Goal: Task Accomplishment & Management: Complete application form

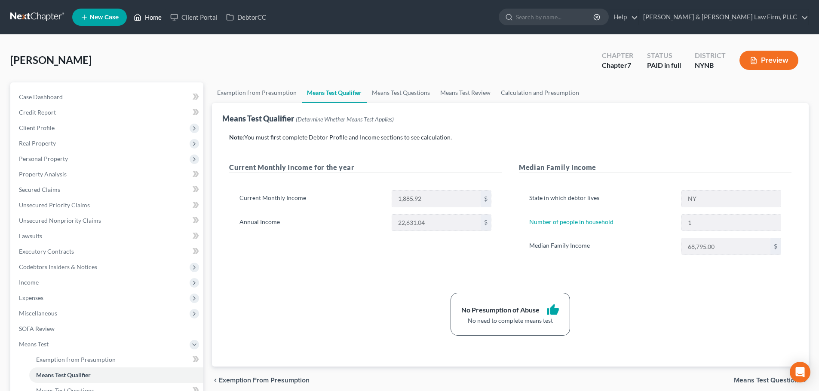
click at [156, 19] on link "Home" at bounding box center [147, 16] width 37 height 15
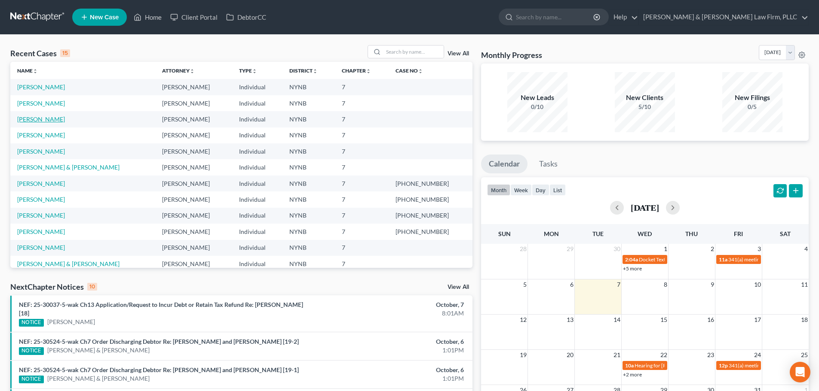
click at [48, 120] on link "[PERSON_NAME]" at bounding box center [41, 119] width 48 height 7
select select "4"
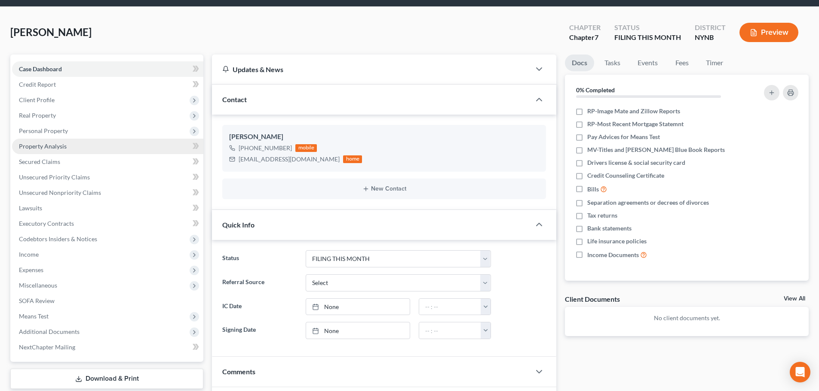
scroll to position [43, 0]
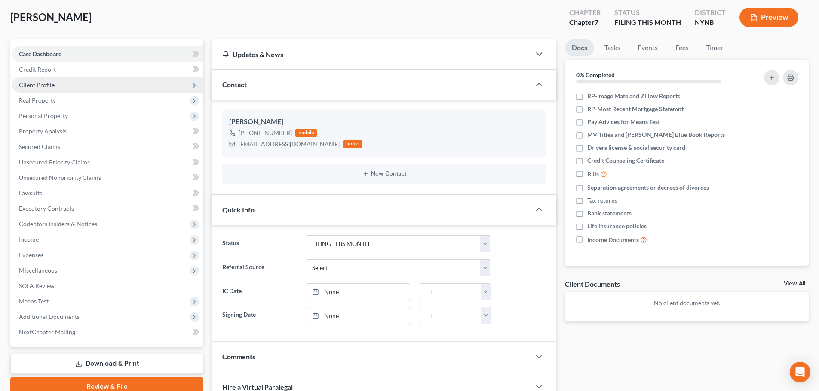
click at [47, 85] on span "Client Profile" at bounding box center [37, 84] width 36 height 7
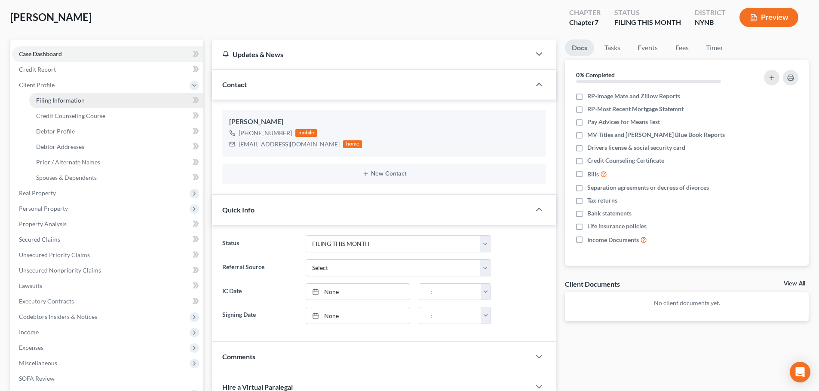
click at [55, 103] on span "Filing Information" at bounding box center [60, 100] width 49 height 7
select select "1"
select select "0"
select select "54"
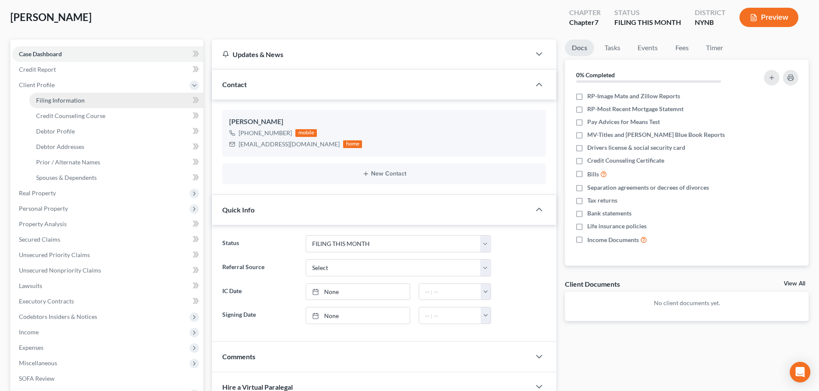
select select "0"
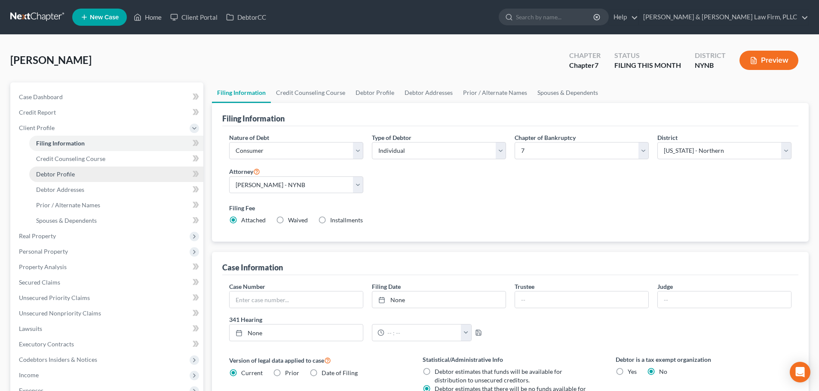
click at [64, 175] on span "Debtor Profile" at bounding box center [55, 174] width 39 height 7
select select "0"
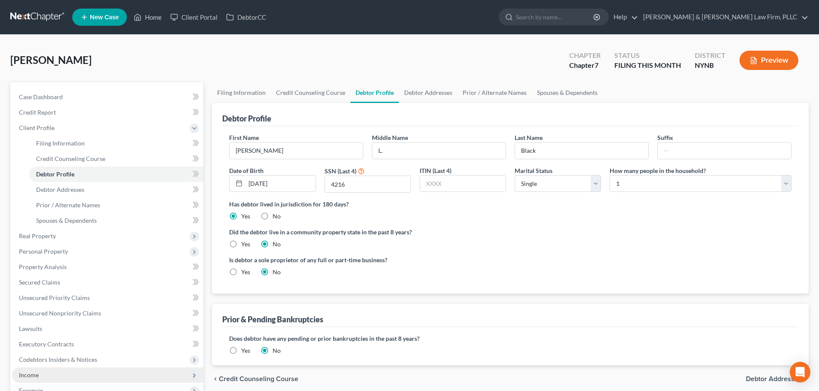
click at [39, 375] on span "Income" at bounding box center [107, 375] width 191 height 15
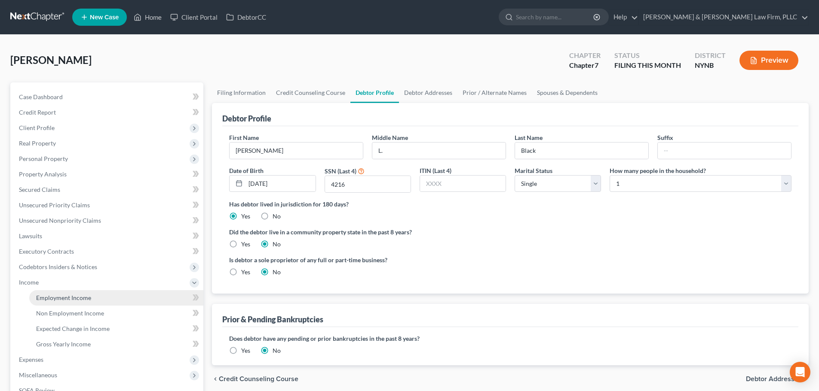
click at [59, 302] on link "Employment Income" at bounding box center [116, 298] width 174 height 15
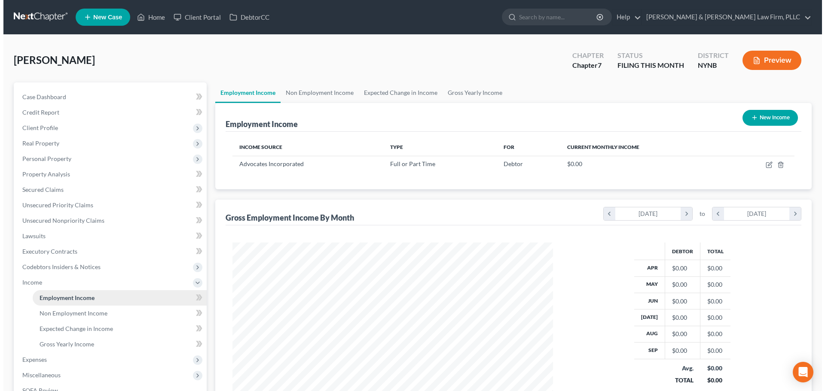
scroll to position [160, 338]
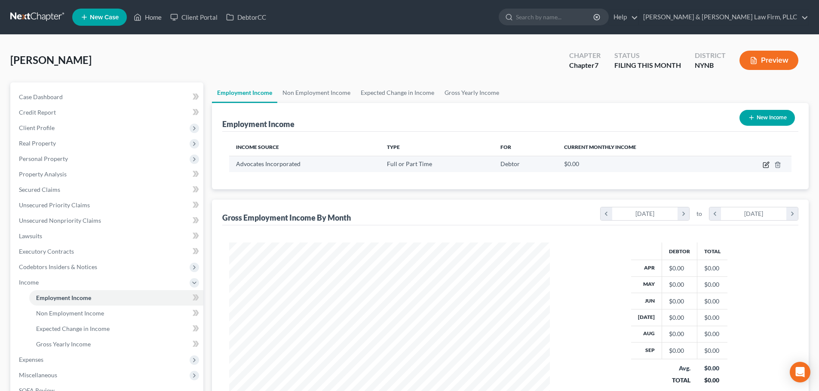
click at [766, 164] on icon "button" at bounding box center [767, 164] width 4 height 4
select select "0"
select select "35"
select select "2"
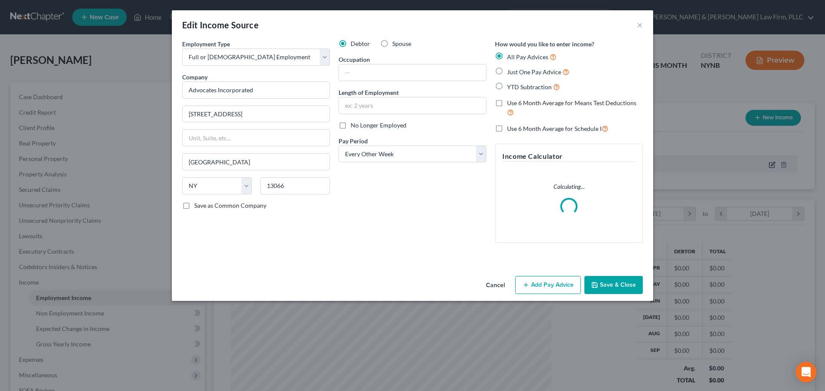
scroll to position [162, 341]
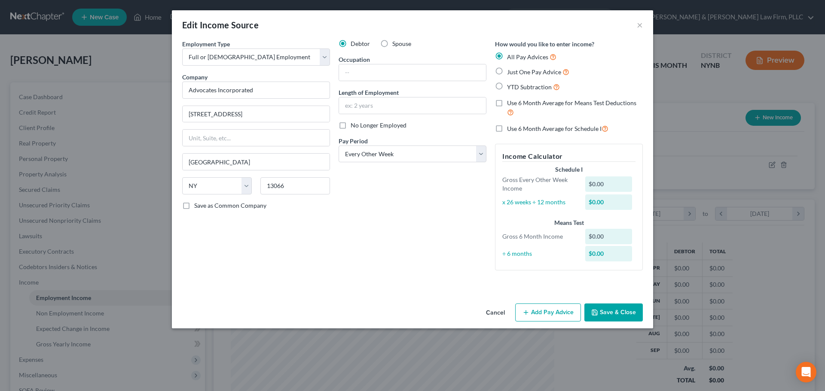
click at [507, 87] on label "YTD Subtraction" at bounding box center [533, 87] width 53 height 10
click at [511, 87] on input "YTD Subtraction" at bounding box center [514, 85] width 6 height 6
radio input "true"
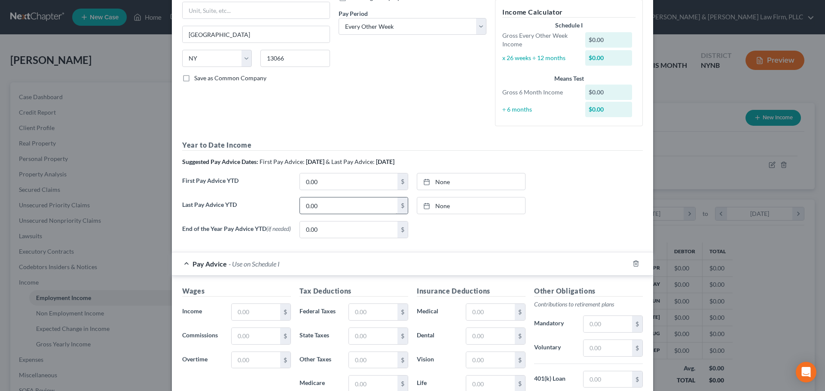
scroll to position [172, 0]
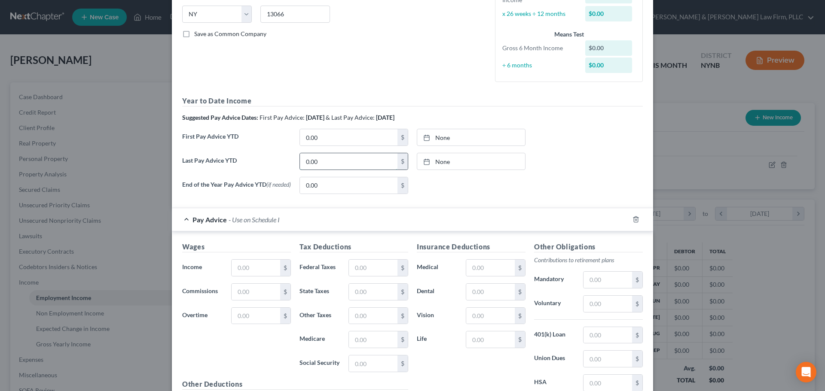
click at [323, 159] on input "0.00" at bounding box center [349, 161] width 98 height 16
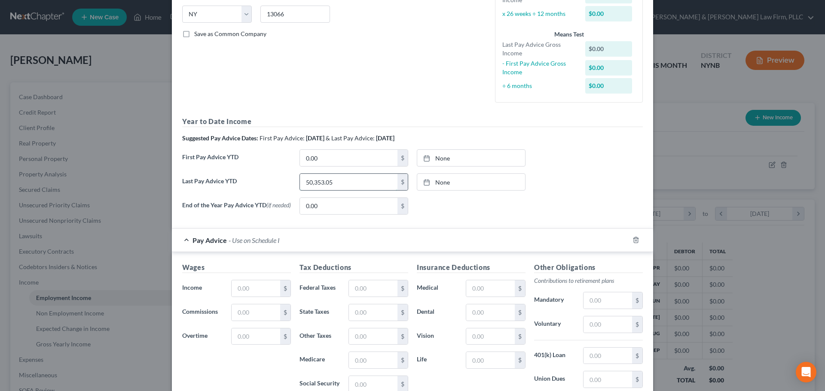
type input "50,353.05"
click at [323, 159] on input "0.00" at bounding box center [349, 158] width 98 height 16
type input "21,220.52"
click at [340, 209] on input "0.00" at bounding box center [349, 206] width 98 height 16
click at [349, 185] on input "50,353.05" at bounding box center [349, 182] width 98 height 16
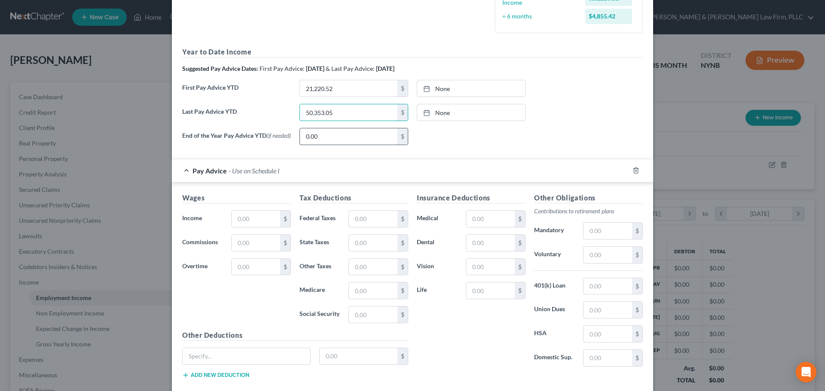
scroll to position [258, 0]
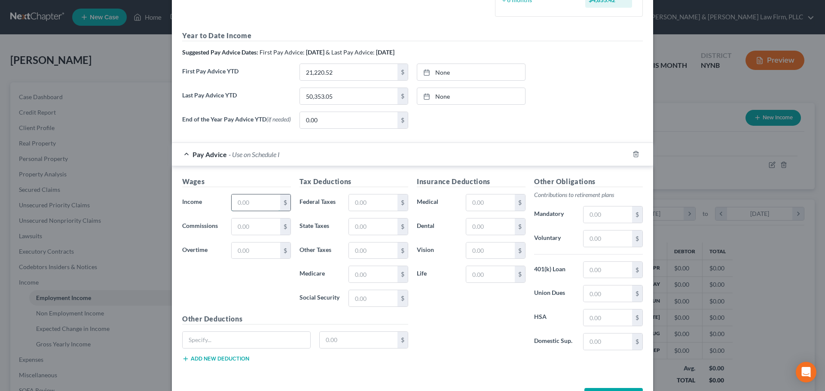
click at [255, 204] on input "text" at bounding box center [256, 203] width 49 height 16
type input "1,123.38"
click at [367, 208] on input "text" at bounding box center [373, 203] width 49 height 16
type input "00.00"
click at [369, 231] on input "text" at bounding box center [373, 227] width 49 height 16
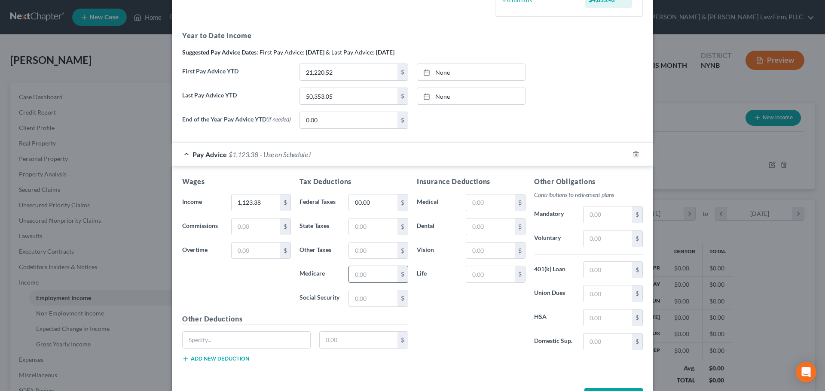
click at [376, 278] on input "text" at bounding box center [373, 274] width 49 height 16
type input "16.09"
click at [370, 299] on input "text" at bounding box center [373, 299] width 49 height 16
type input "68.83"
click at [380, 235] on input "text" at bounding box center [373, 227] width 49 height 16
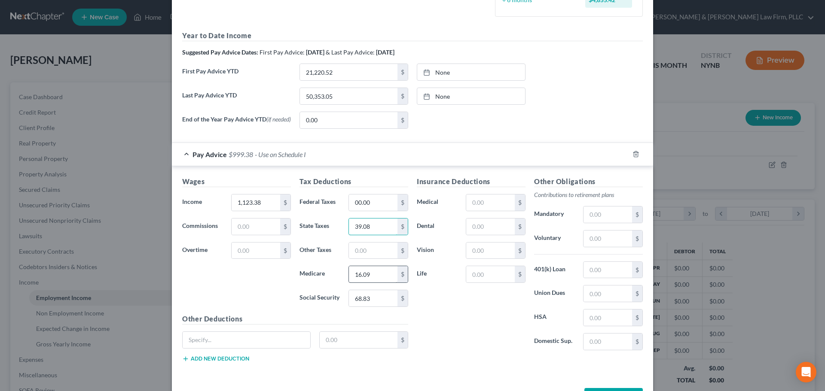
scroll to position [292, 0]
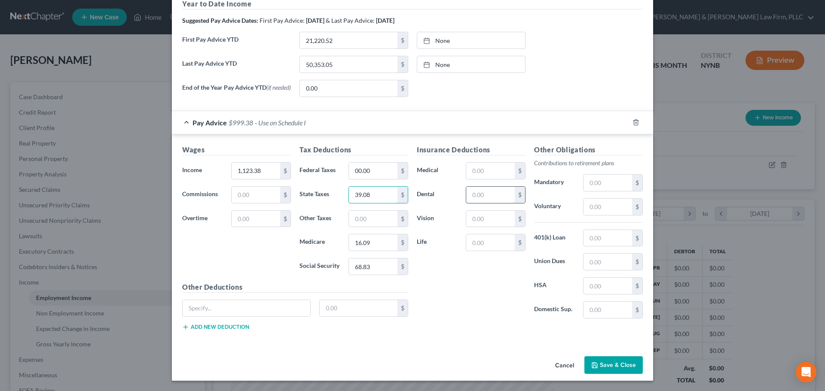
type input "39.08"
click at [491, 197] on input "text" at bounding box center [490, 195] width 49 height 16
type input "8.98"
click at [490, 220] on input "text" at bounding box center [490, 219] width 49 height 16
type input "4.26"
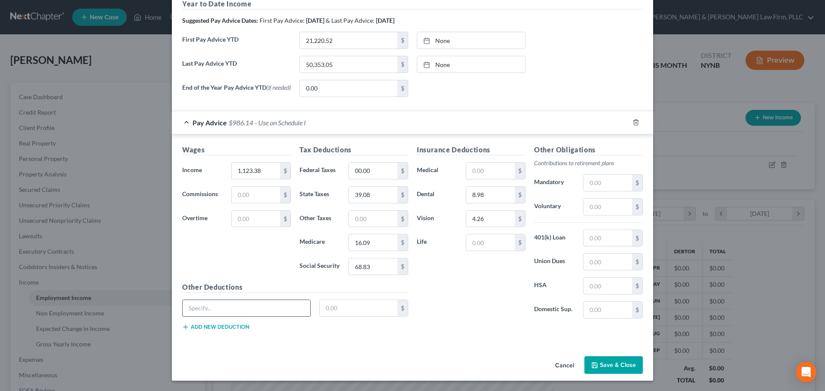
click at [238, 300] on input "text" at bounding box center [247, 308] width 128 height 16
type input "NY Paid Family Leave"
click at [349, 310] on input "text" at bounding box center [359, 308] width 78 height 16
type input "4.36"
click at [232, 327] on button "Add new deduction" at bounding box center [215, 327] width 67 height 7
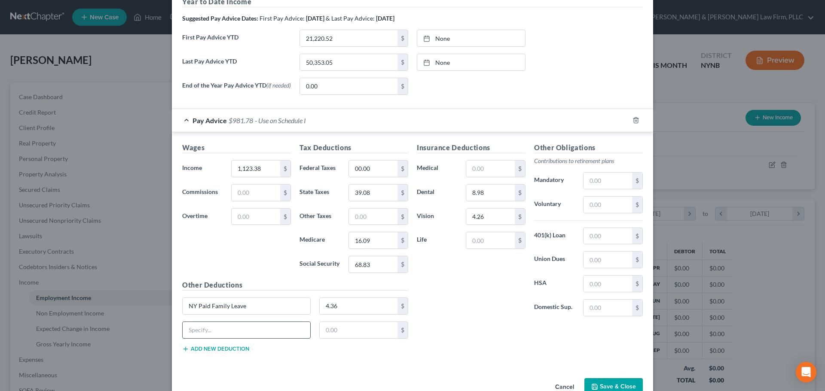
click at [193, 333] on input "text" at bounding box center [247, 330] width 128 height 16
type input "[US_STATE] Disability"
click at [340, 332] on input "text" at bounding box center [359, 330] width 78 height 16
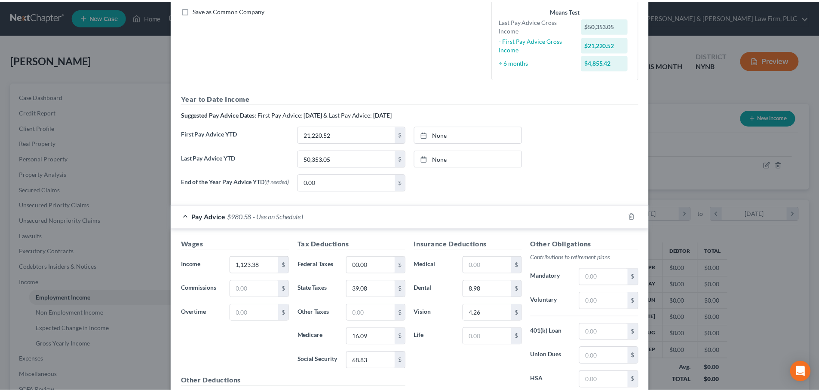
scroll to position [315, 0]
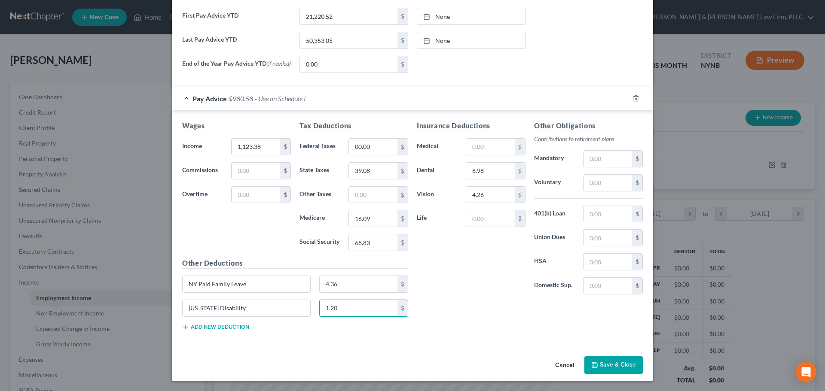
type input "1.20"
click at [610, 364] on button "Save & Close" at bounding box center [613, 366] width 58 height 18
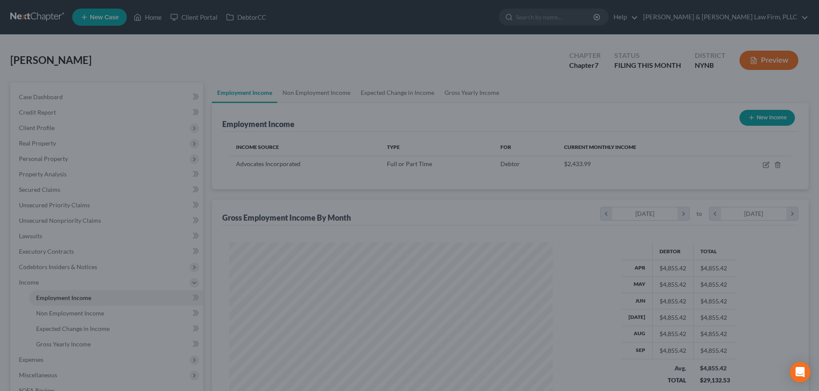
scroll to position [429579, 429402]
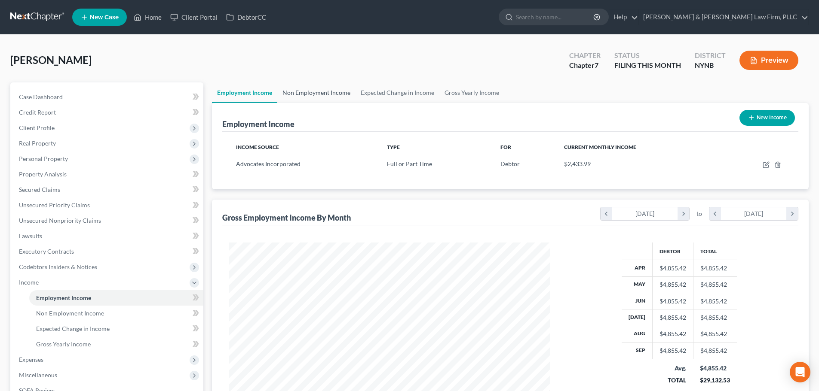
click at [325, 94] on link "Non Employment Income" at bounding box center [316, 93] width 78 height 21
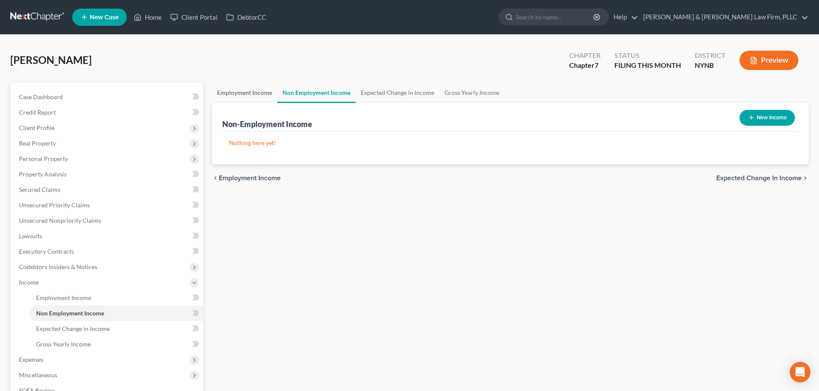
click at [257, 95] on link "Employment Income" at bounding box center [244, 93] width 65 height 21
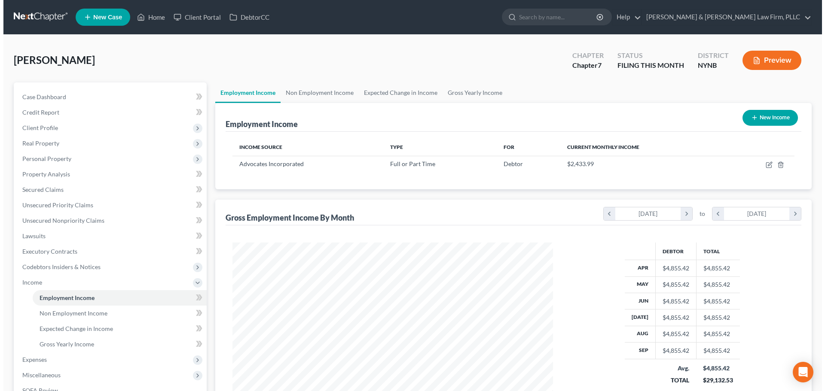
scroll to position [160, 338]
click at [762, 116] on button "New Income" at bounding box center [766, 118] width 55 height 16
select select "0"
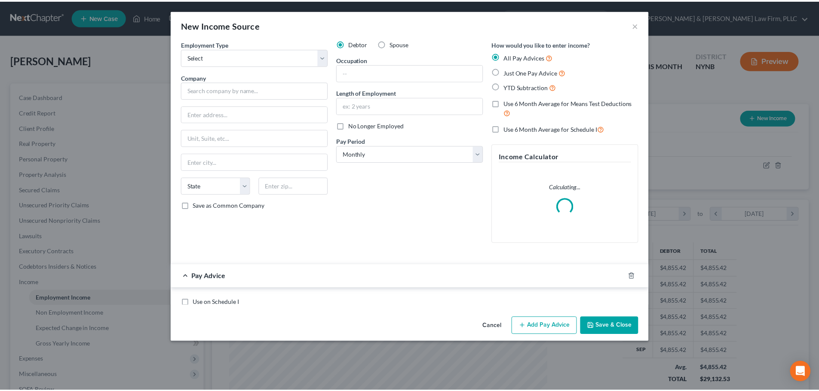
scroll to position [162, 341]
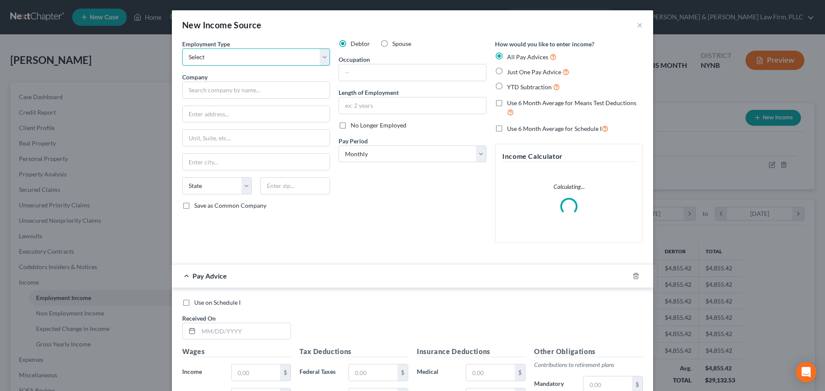
click at [321, 50] on select "Select Full or [DEMOGRAPHIC_DATA] Employment Self Employment" at bounding box center [256, 57] width 148 height 17
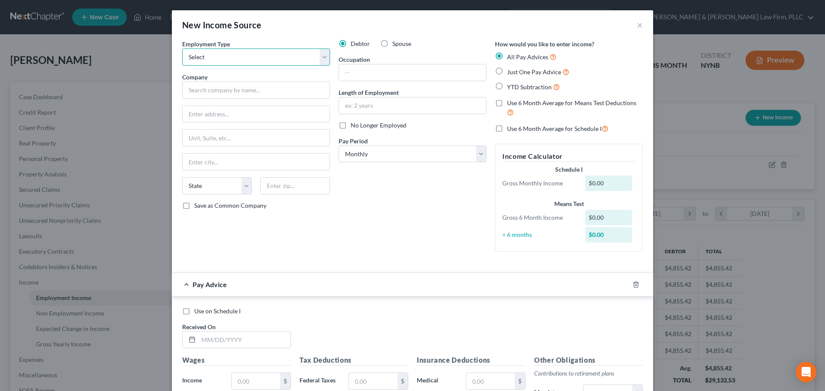
select select "1"
click at [182, 49] on select "Select Full or [DEMOGRAPHIC_DATA] Employment Self Employment" at bounding box center [256, 57] width 148 height 17
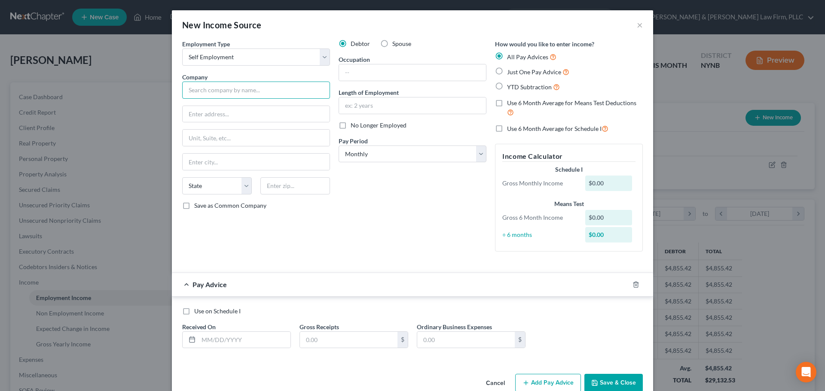
click at [282, 92] on input "text" at bounding box center [256, 90] width 148 height 17
type input "Door Dash"
click at [637, 28] on button "×" at bounding box center [640, 25] width 6 height 10
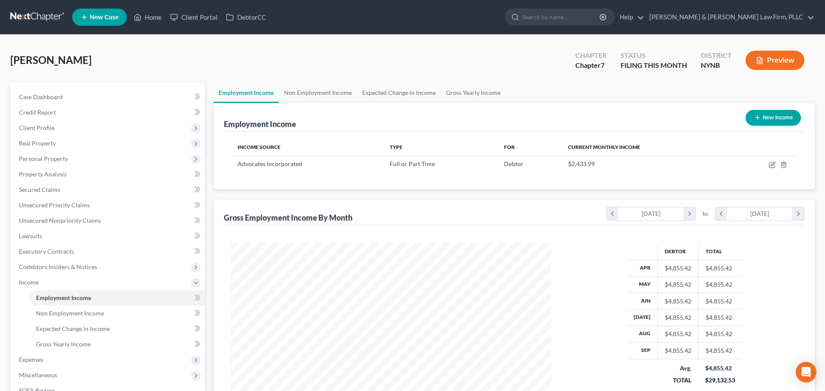
scroll to position [429579, 429402]
drag, startPoint x: 321, startPoint y: 94, endPoint x: 343, endPoint y: 93, distance: 21.9
click at [321, 94] on link "Non Employment Income" at bounding box center [316, 93] width 78 height 21
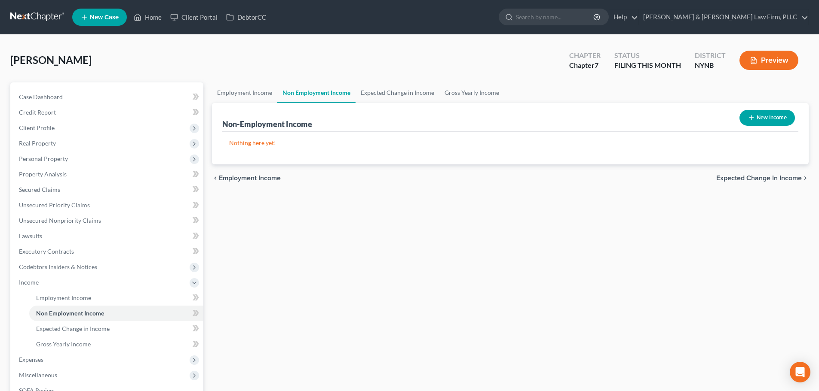
click at [750, 116] on icon "button" at bounding box center [751, 117] width 7 height 7
select select "0"
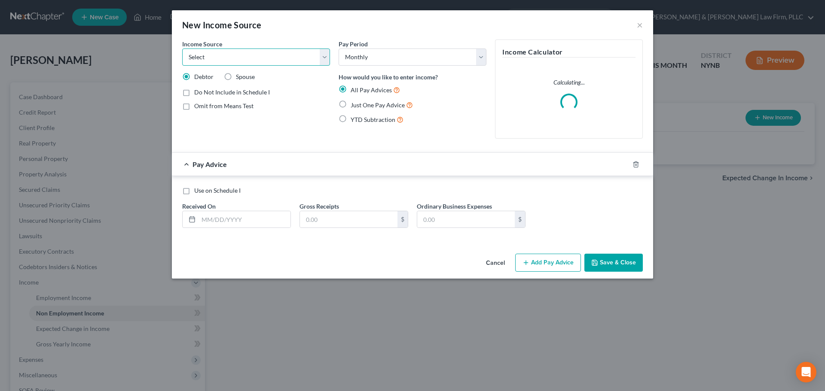
click at [324, 61] on select "Select Unemployment Disability (from employer) Pension Retirement Social Securi…" at bounding box center [256, 57] width 148 height 17
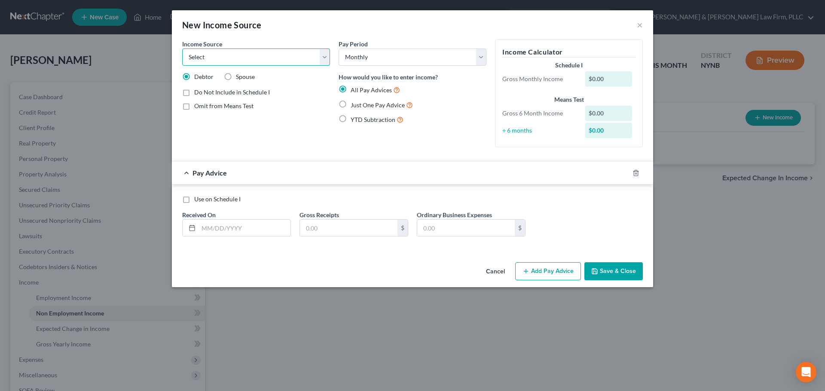
select select "13"
click at [182, 49] on select "Select Unemployment Disability (from employer) Pension Retirement Social Securi…" at bounding box center [256, 57] width 148 height 17
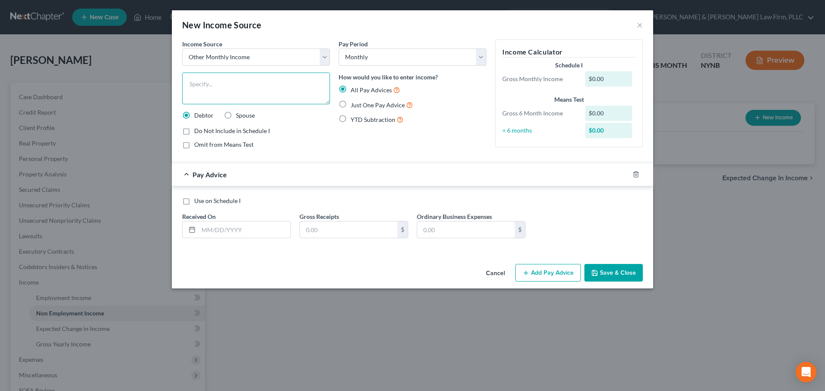
click at [239, 77] on textarea at bounding box center [256, 89] width 148 height 32
type textarea "Door Dash"
click at [483, 59] on select "Select Monthly Twice Monthly Every Other Week Weekly" at bounding box center [413, 57] width 148 height 17
click at [194, 132] on label "Do Not Include in Schedule I" at bounding box center [232, 131] width 76 height 9
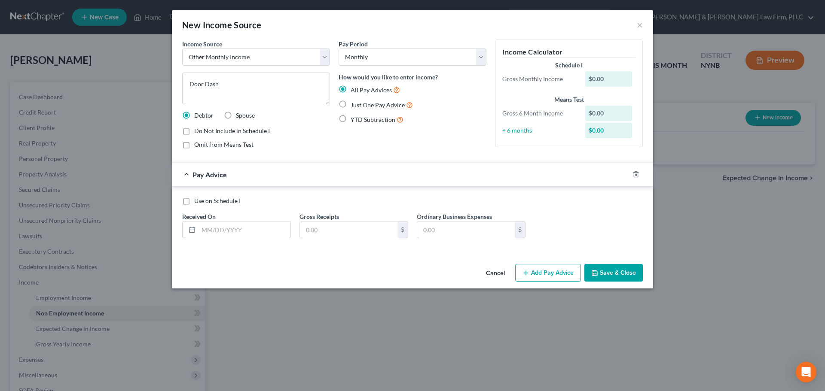
click at [198, 132] on input "Do Not Include in Schedule I" at bounding box center [201, 130] width 6 height 6
checkbox input "true"
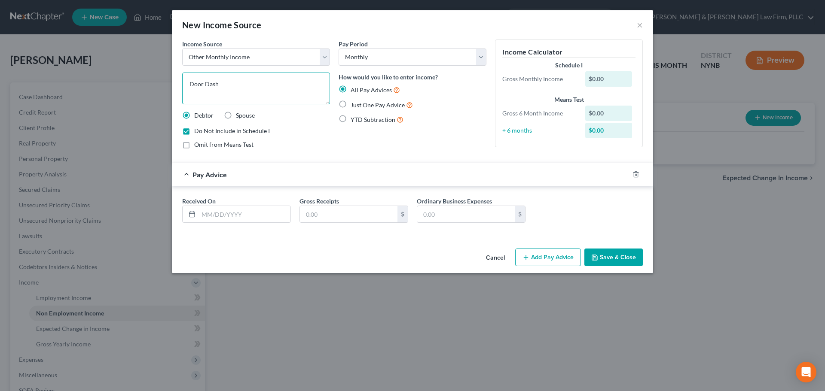
click at [245, 92] on textarea "Door Dash" at bounding box center [256, 89] width 148 height 32
type textarea "Door Dash (discontinued)"
click at [254, 220] on input "text" at bounding box center [245, 214] width 92 height 16
type input "[DATE]"
click at [318, 218] on input "text" at bounding box center [349, 214] width 98 height 16
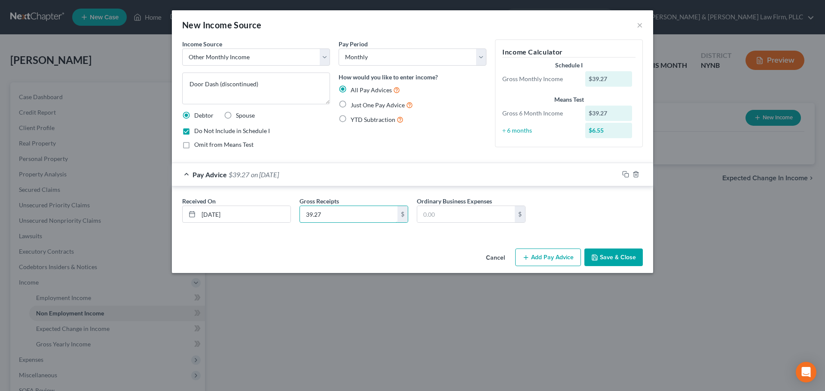
type input "39.27"
click at [626, 254] on button "Save & Close" at bounding box center [613, 258] width 58 height 18
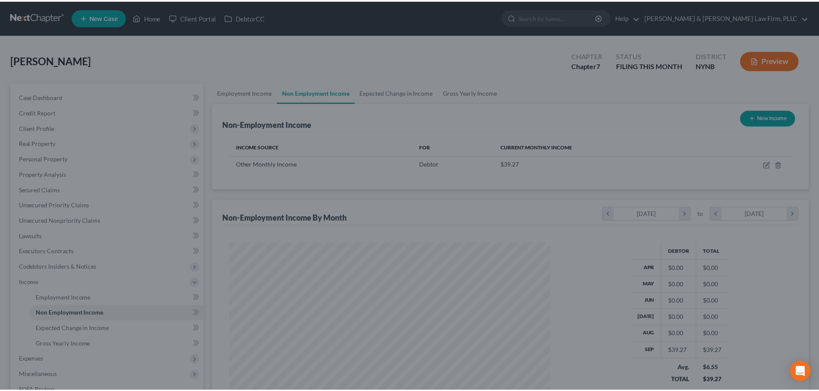
scroll to position [160, 338]
